Goal: Transaction & Acquisition: Download file/media

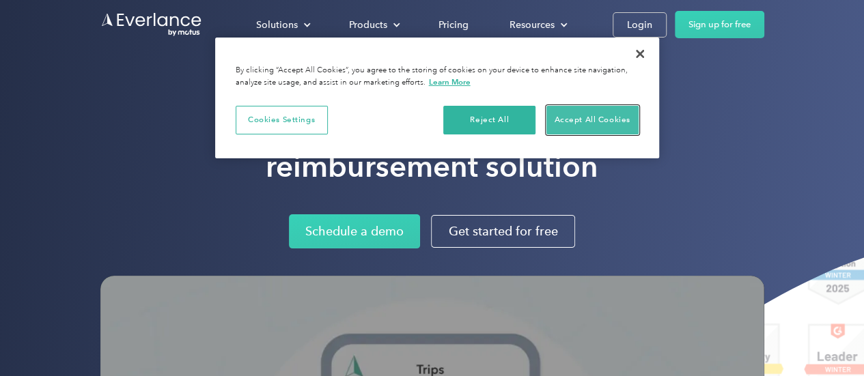
click at [613, 122] on button "Accept All Cookies" at bounding box center [592, 120] width 92 height 29
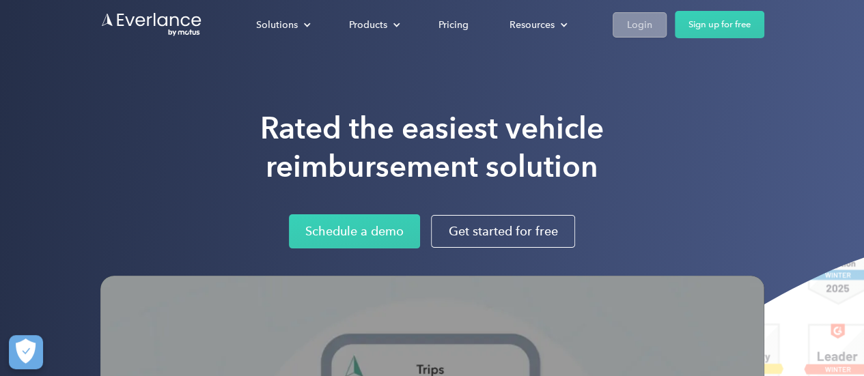
click at [640, 23] on div "Login" at bounding box center [639, 24] width 25 height 17
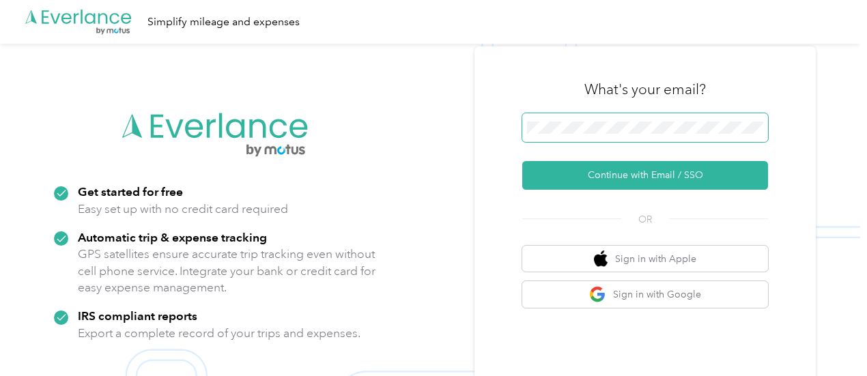
click at [608, 134] on span at bounding box center [645, 127] width 246 height 29
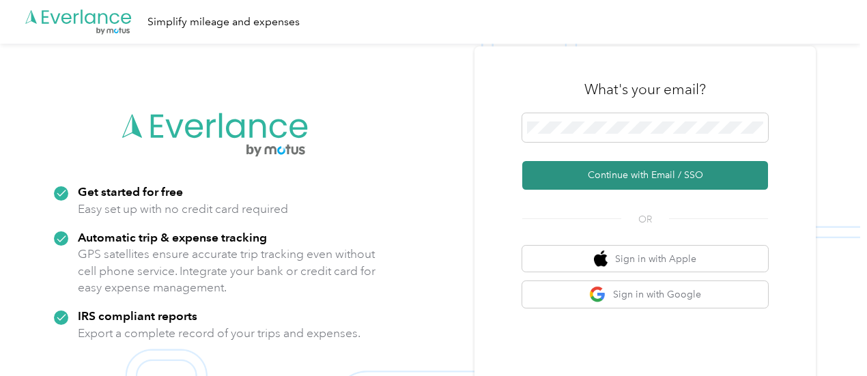
click at [624, 173] on button "Continue with Email / SSO" at bounding box center [645, 175] width 246 height 29
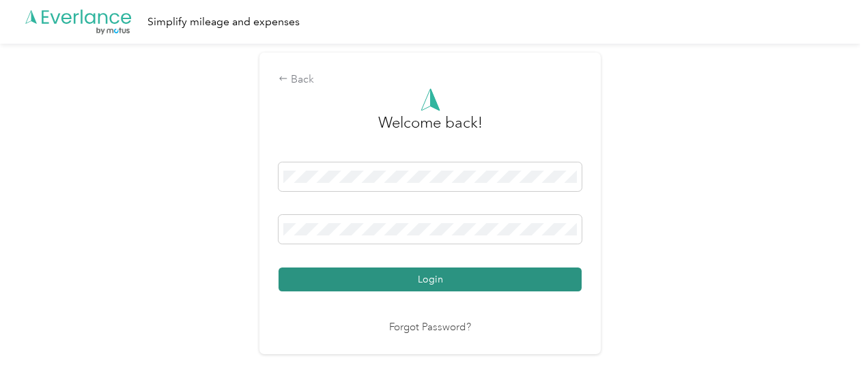
click at [414, 282] on button "Login" at bounding box center [430, 280] width 303 height 24
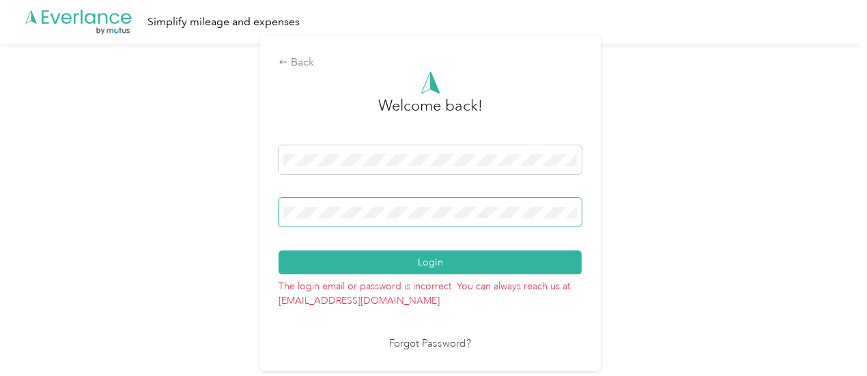
click at [279, 251] on button "Login" at bounding box center [430, 263] width 303 height 24
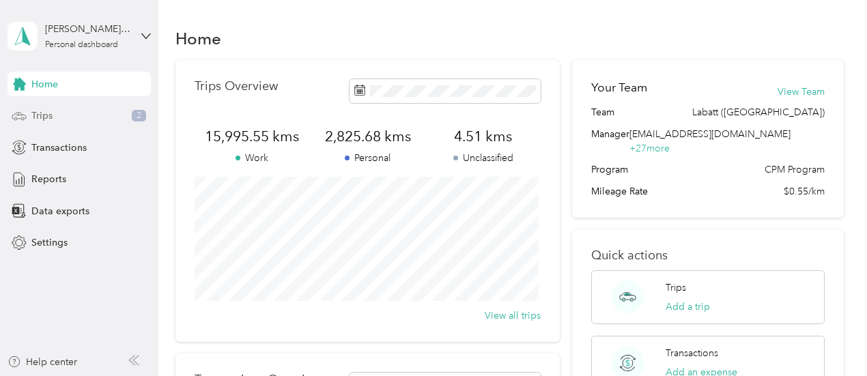
click at [72, 119] on div "Trips 2" at bounding box center [79, 116] width 143 height 25
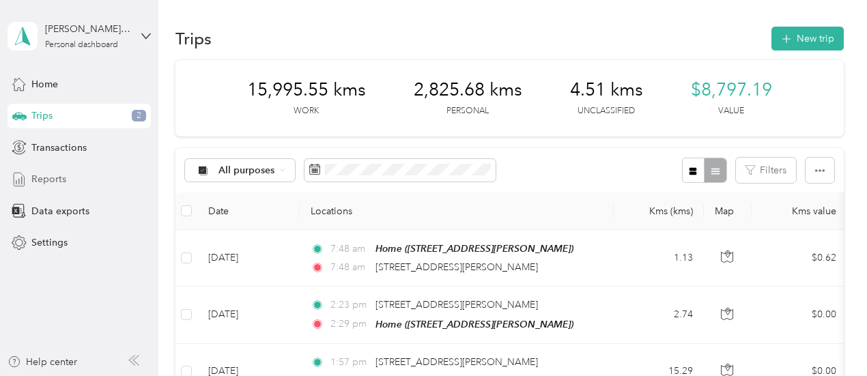
click at [51, 180] on span "Reports" at bounding box center [48, 179] width 35 height 14
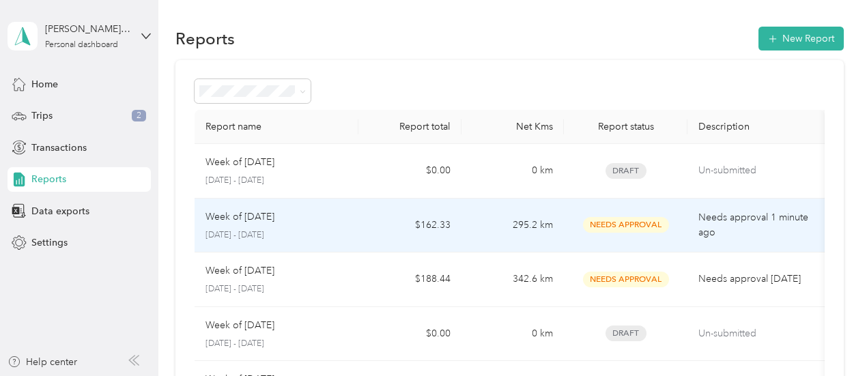
click at [517, 231] on td "295.2 km" at bounding box center [513, 226] width 102 height 55
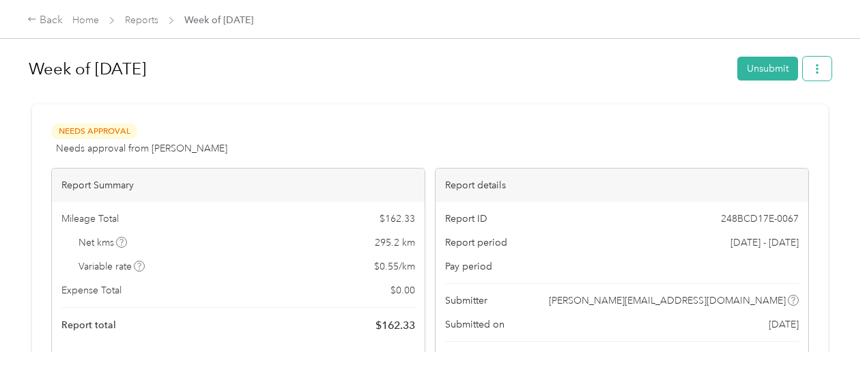
click at [812, 67] on icon "button" at bounding box center [817, 69] width 10 height 10
click at [780, 119] on span "Download" at bounding box center [774, 118] width 45 height 14
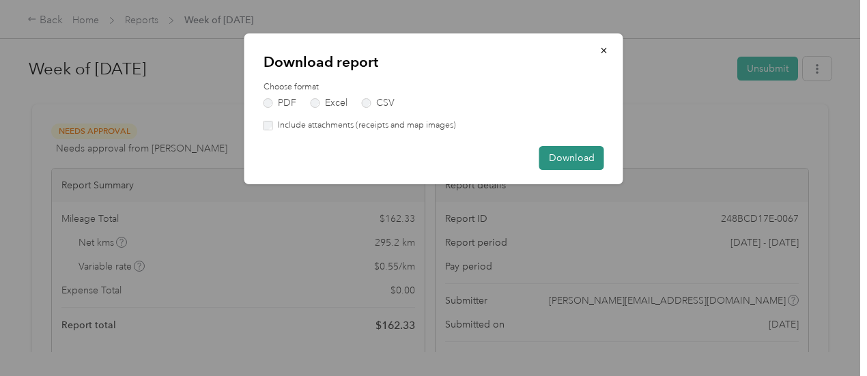
click at [563, 152] on button "Download" at bounding box center [571, 158] width 65 height 24
